Goal: Task Accomplishment & Management: Manage account settings

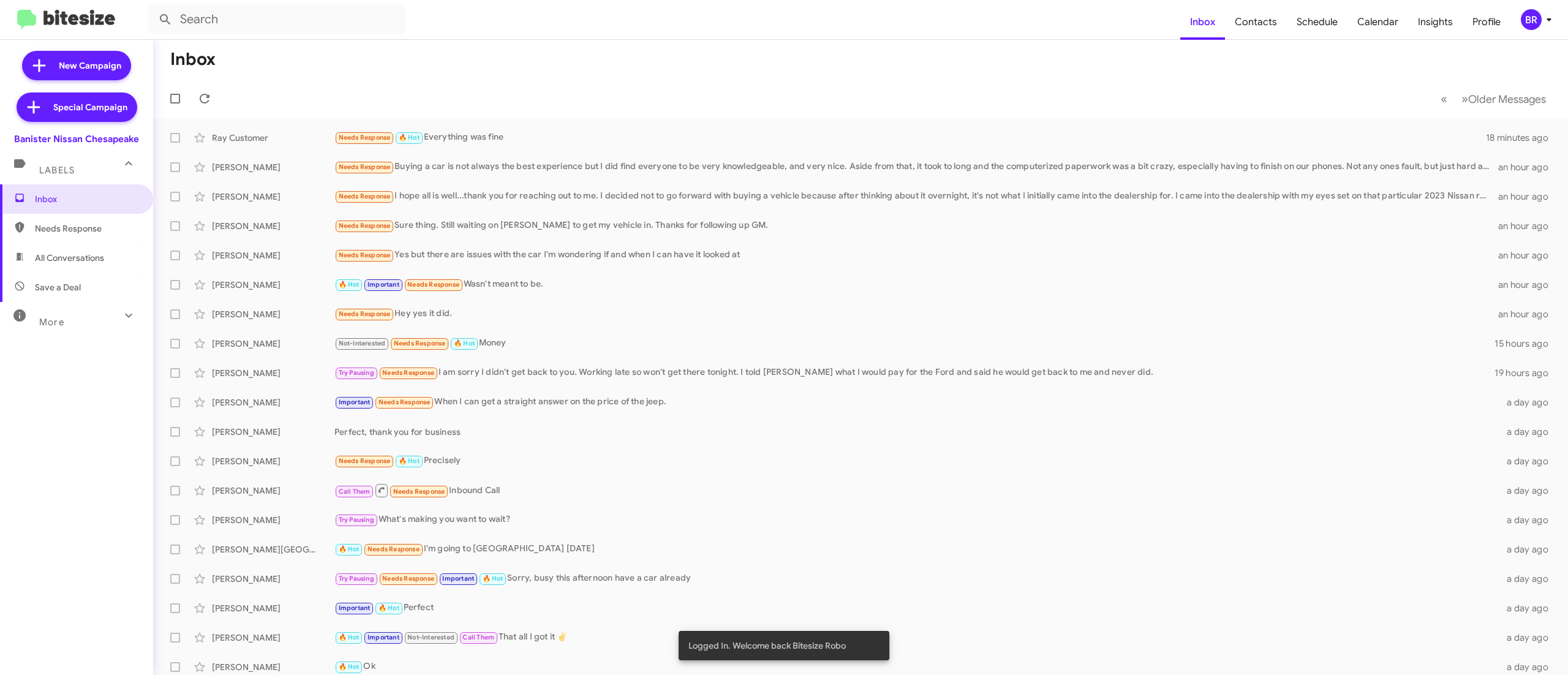
click at [1543, 25] on icon at bounding box center [1549, 19] width 15 height 15
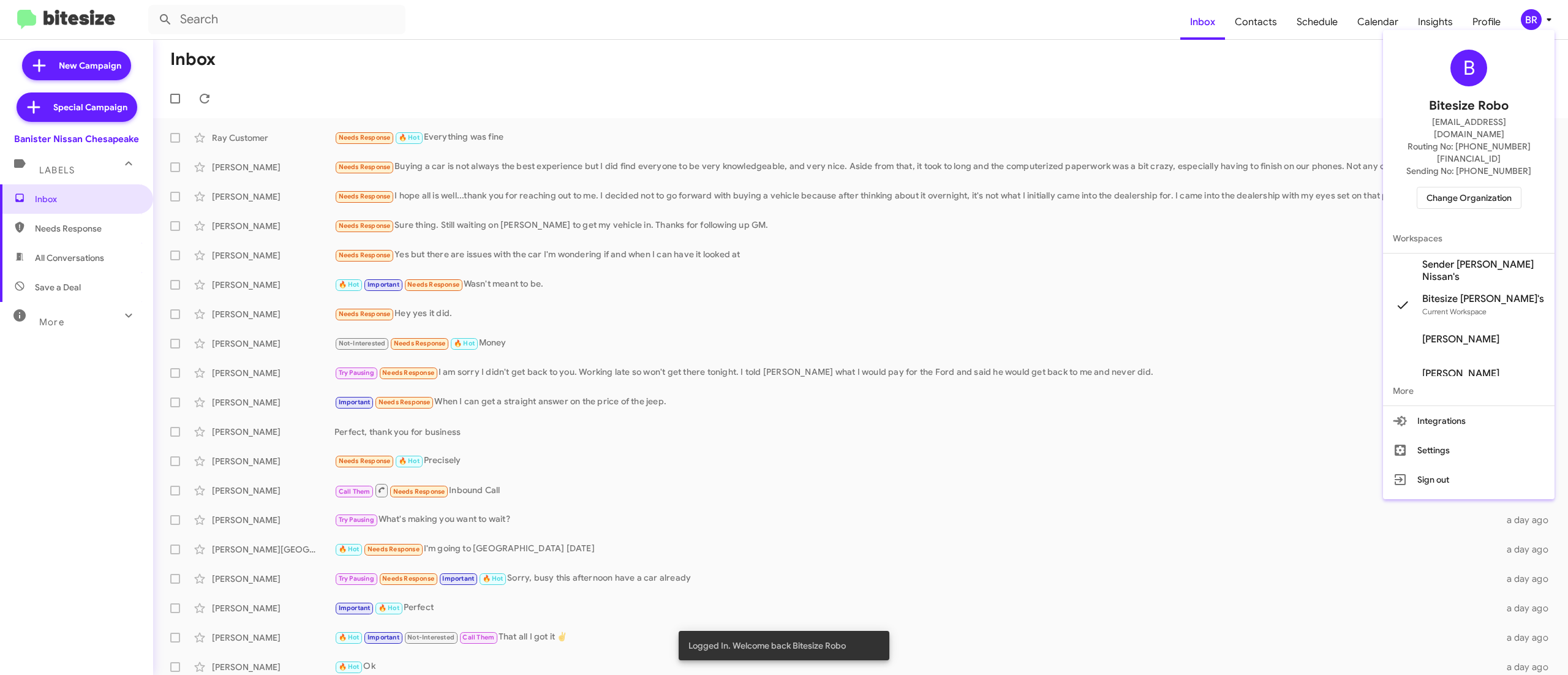
scroll to position [49, 0]
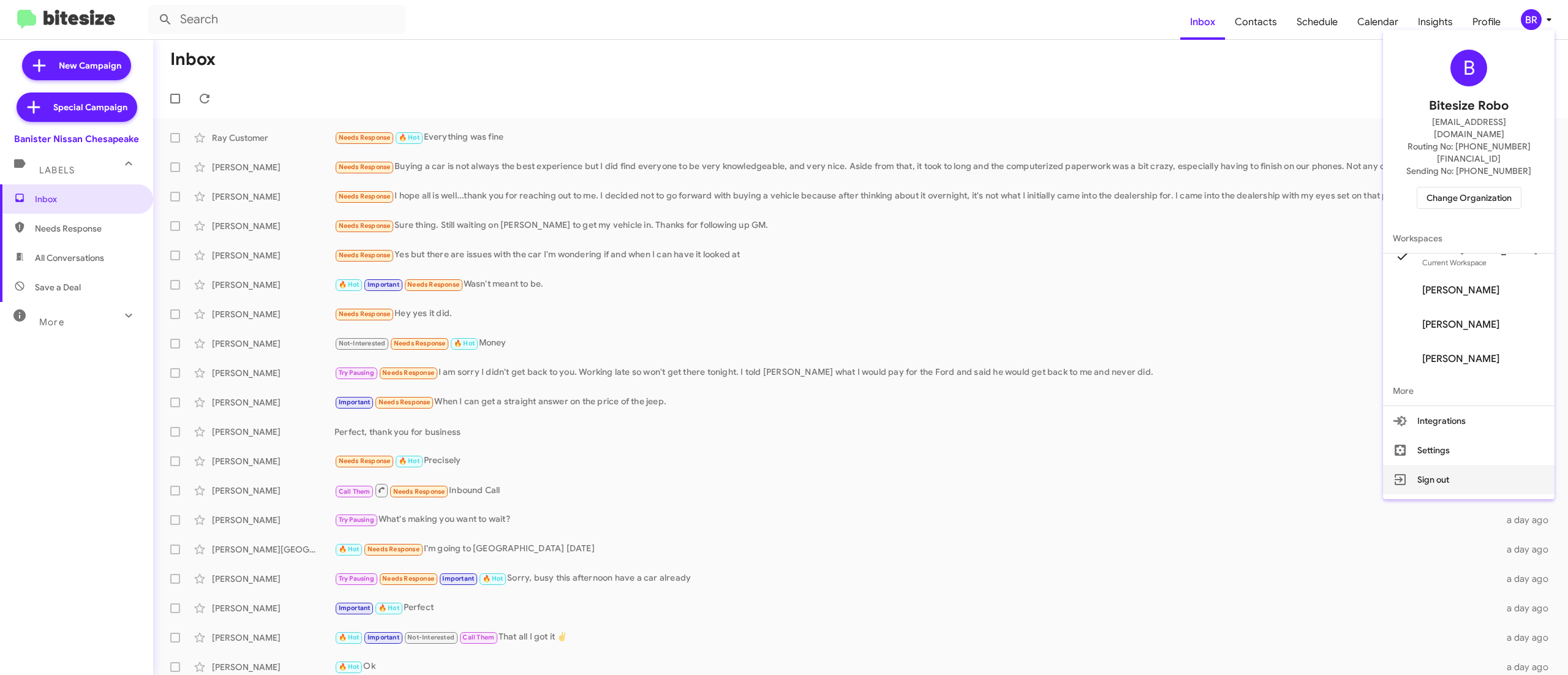
click at [1447, 465] on button "Sign out" at bounding box center [1469, 479] width 171 height 29
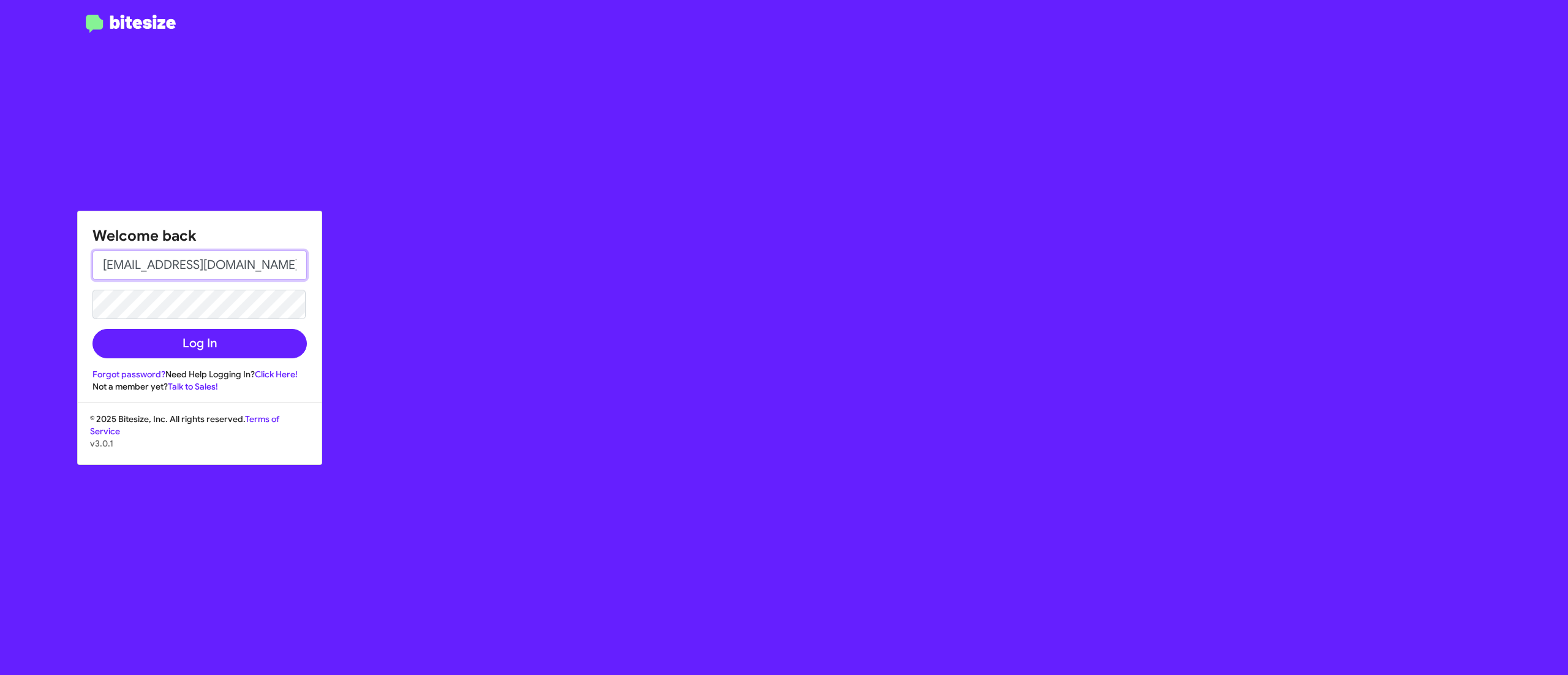
click at [246, 272] on input "[EMAIL_ADDRESS][DOMAIN_NAME]" at bounding box center [200, 264] width 215 height 29
type input "[PERSON_NAME][EMAIL_ADDRESS][DOMAIN_NAME]"
click at [168, 346] on button "Log In" at bounding box center [200, 343] width 215 height 29
